Goal: Task Accomplishment & Management: Manage account settings

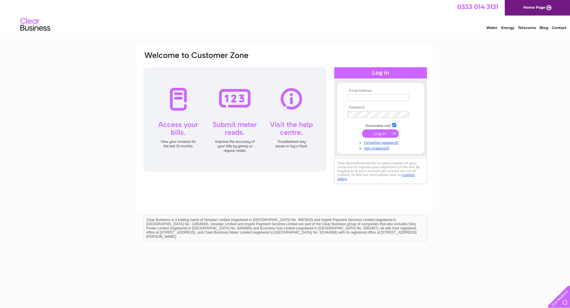
type input "commercialteam@g1group.co.uk"
click at [387, 137] on input "submit" at bounding box center [380, 134] width 37 height 8
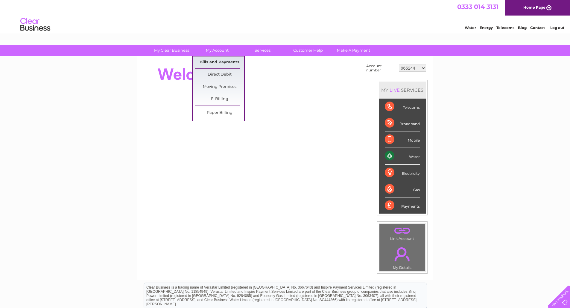
click at [228, 63] on link "Bills and Payments" at bounding box center [219, 63] width 49 height 12
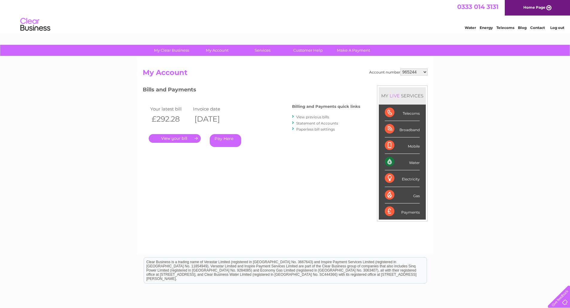
click at [424, 68] on div "Account number 965244 996217 1079010 1106534 1109479 1113142 1117359 1117996 11…" at bounding box center [285, 156] width 296 height 198
click at [424, 71] on select "965244 996217 1079010 1106534 1109479 1113142 1117359 1117996 1129037 1136620 1…" at bounding box center [413, 72] width 27 height 7
click at [341, 162] on div "Bills and Payments Billing and Payments quick links View previous bills Stateme…" at bounding box center [251, 125] width 217 height 79
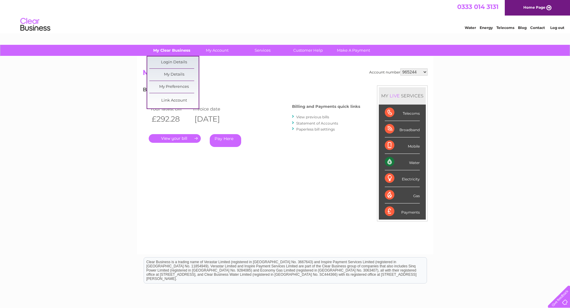
click at [166, 48] on link "My Clear Business" at bounding box center [171, 50] width 49 height 11
click at [176, 100] on link "Link Account" at bounding box center [173, 101] width 49 height 12
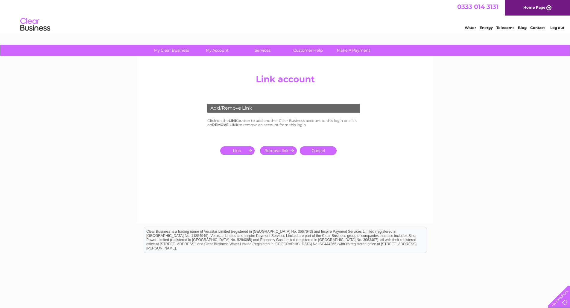
click at [241, 150] on input "submit" at bounding box center [238, 151] width 37 height 8
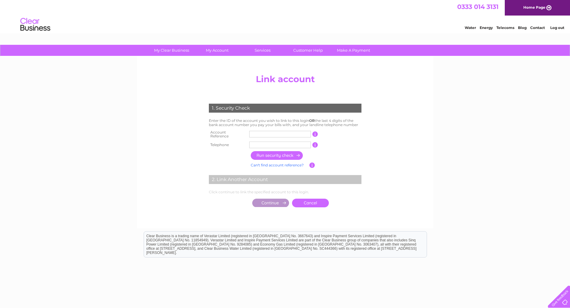
click at [280, 132] on input "text" at bounding box center [280, 134] width 62 height 7
type input "30291753"
type input "01415812400"
click at [286, 153] on input "button" at bounding box center [277, 155] width 53 height 9
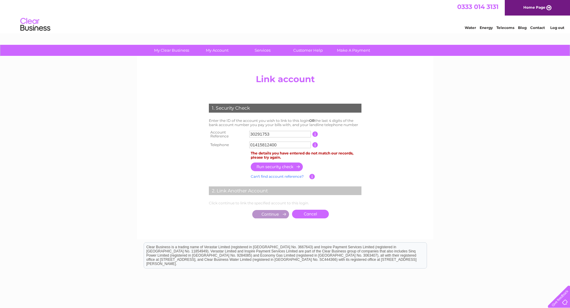
click at [294, 143] on input "01415812400" at bounding box center [280, 145] width 62 height 7
drag, startPoint x: 293, startPoint y: 144, endPoint x: 242, endPoint y: 146, distance: 50.9
click at [242, 146] on tr "Telephone 01415812400 1 of the landline telephone numbers you have given us" at bounding box center [285, 145] width 156 height 10
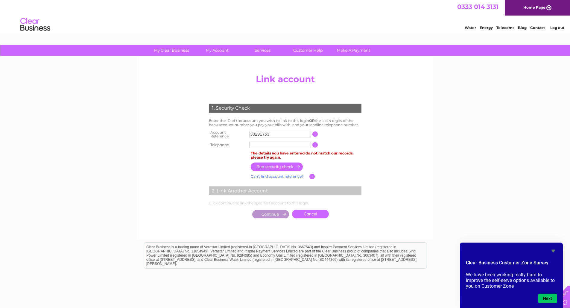
click at [315, 142] on input "button" at bounding box center [315, 144] width 6 height 5
click at [283, 144] on input "text" at bounding box center [280, 145] width 62 height 7
click at [281, 163] on input "button" at bounding box center [277, 167] width 53 height 9
drag, startPoint x: 288, startPoint y: 142, endPoint x: 200, endPoint y: 144, distance: 87.7
click at [200, 144] on div "1. Security Check Enter the ID of the account you wish to link to this login OR…" at bounding box center [285, 160] width 180 height 124
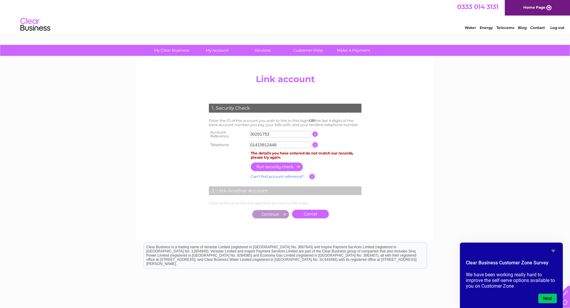
click at [293, 163] on input "button" at bounding box center [277, 167] width 53 height 9
drag, startPoint x: 290, startPoint y: 144, endPoint x: 155, endPoint y: 146, distance: 134.9
click at [155, 146] on center "Add/Remove Link Click on the LINK button to add another Clear Business account …" at bounding box center [285, 152] width 285 height 162
type input "01415812545"
click at [290, 163] on input "button" at bounding box center [277, 167] width 53 height 9
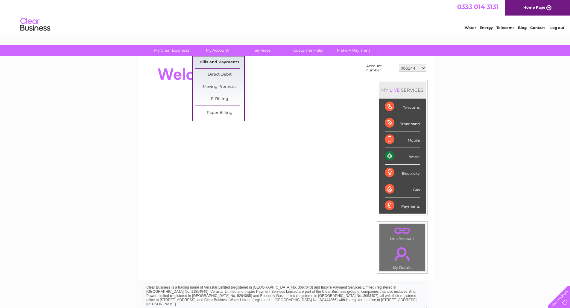
click at [225, 60] on link "Bills and Payments" at bounding box center [219, 63] width 49 height 12
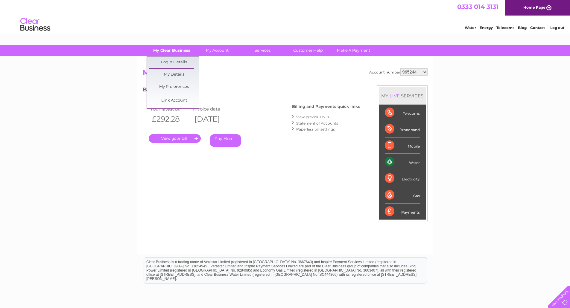
click at [174, 50] on link "My Clear Business" at bounding box center [171, 50] width 49 height 11
click at [171, 101] on link "Link Account" at bounding box center [173, 101] width 49 height 12
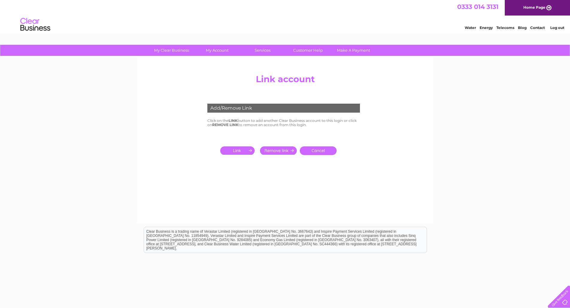
click at [241, 150] on input "submit" at bounding box center [238, 151] width 37 height 8
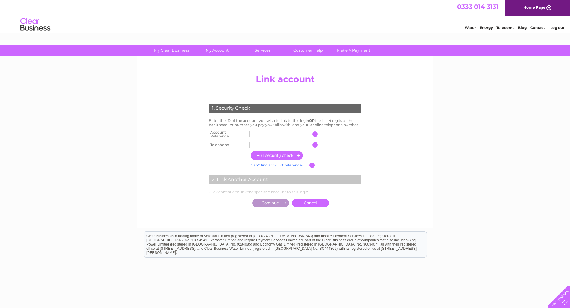
click at [263, 133] on input "text" at bounding box center [280, 134] width 62 height 7
type input "30291753"
type input "01415812439"
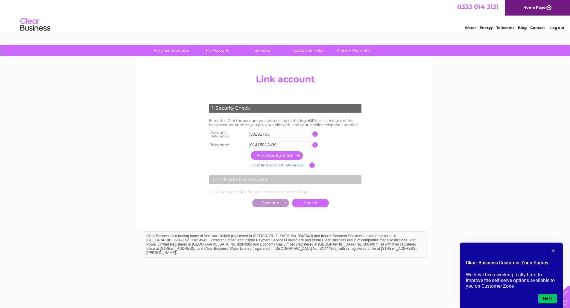
click at [277, 156] on input "button" at bounding box center [277, 155] width 53 height 9
